Goal: Task Accomplishment & Management: Use online tool/utility

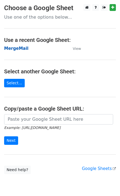
click at [14, 50] on strong "MergeMail" at bounding box center [16, 48] width 24 height 5
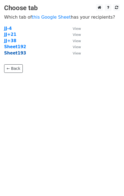
click at [16, 55] on strong "Sheet193" at bounding box center [15, 53] width 22 height 5
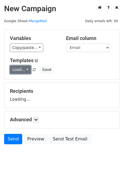
click at [22, 74] on link "Load..." at bounding box center [20, 70] width 21 height 9
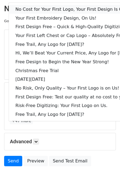
click at [42, 11] on link "No Cost for Your First Logo, Your First Design Is On Us!" at bounding box center [75, 9] width 132 height 9
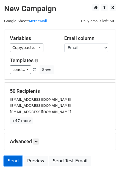
click at [14, 164] on link "Send" at bounding box center [13, 161] width 18 height 10
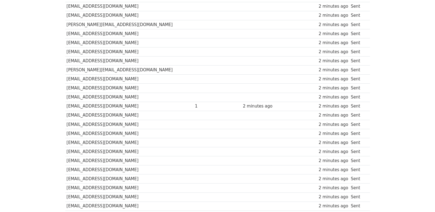
scroll to position [366, 0]
